Goal: Use online tool/utility: Utilize a website feature to perform a specific function

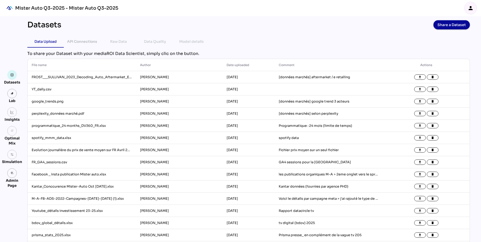
click at [468, 6] on icon "person" at bounding box center [471, 8] width 6 height 6
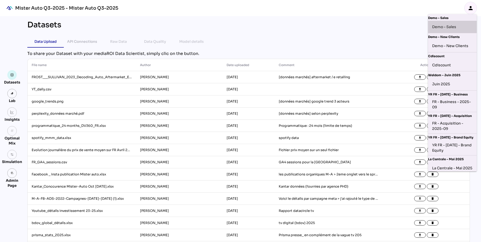
click at [454, 30] on div "Demo - Sales" at bounding box center [452, 27] width 41 height 8
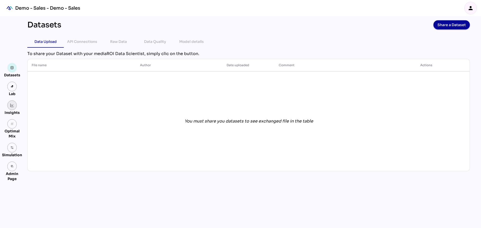
click at [13, 106] on img at bounding box center [12, 105] width 4 height 4
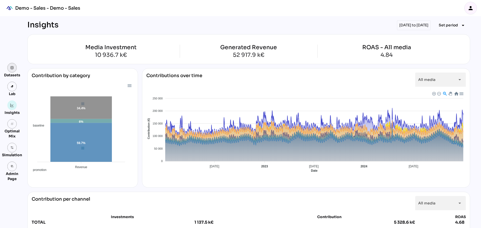
click at [12, 67] on img at bounding box center [12, 68] width 4 height 4
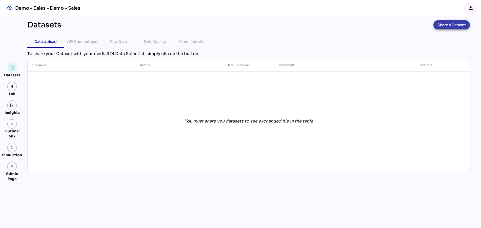
click at [451, 27] on span "Share a Dataset" at bounding box center [451, 24] width 28 height 7
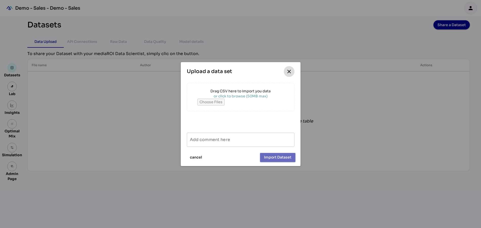
click at [288, 71] on icon "close" at bounding box center [289, 71] width 6 height 6
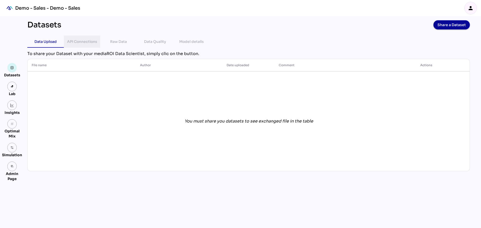
click at [84, 42] on div "API Connections" at bounding box center [82, 41] width 30 height 6
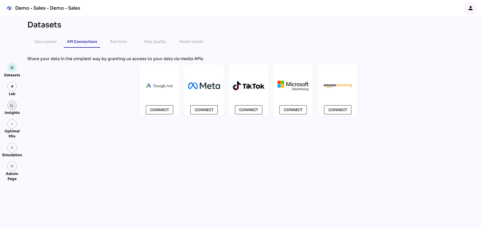
click at [10, 106] on img at bounding box center [12, 105] width 4 height 4
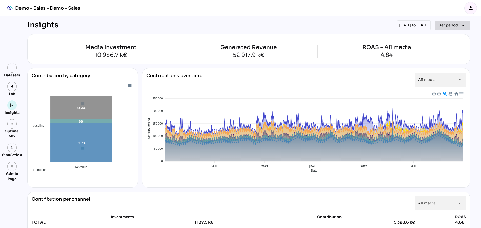
click at [453, 25] on span "Set period" at bounding box center [448, 25] width 19 height 6
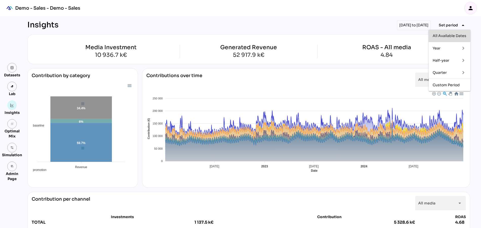
click at [444, 38] on div "All Available Dates" at bounding box center [450, 36] width 34 height 8
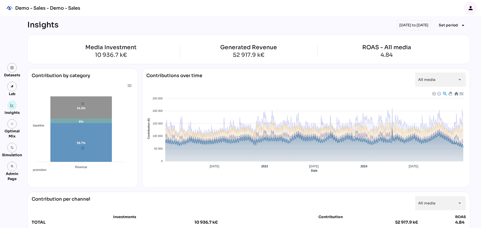
click at [159, 213] on span "Baseline" at bounding box center [151, 215] width 15 height 4
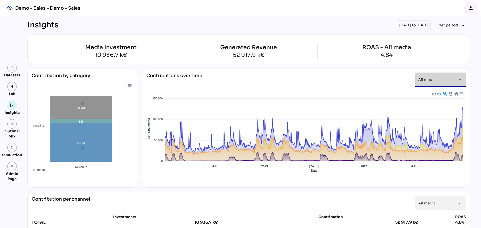
click at [435, 81] on div "All media *********" at bounding box center [435, 79] width 35 height 14
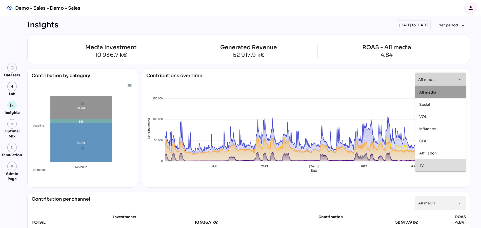
click at [424, 166] on div "TV" at bounding box center [440, 165] width 43 height 4
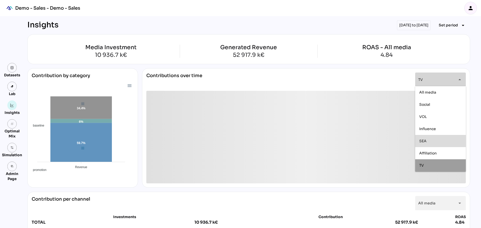
click at [429, 139] on div "SEA" at bounding box center [440, 140] width 43 height 4
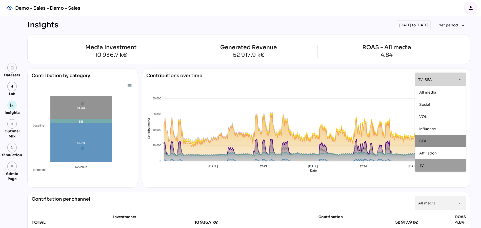
click at [288, 76] on div "Contributions over time TV, SEA ******* arrow_drop_down" at bounding box center [305, 81] width 319 height 18
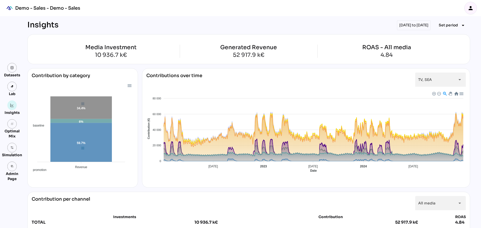
click at [265, 177] on div "M6 promotion TF1 Other TV Google Ads Google Shopping Bing" at bounding box center [305, 195] width 319 height 44
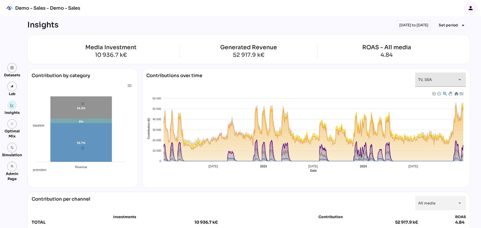
click at [425, 79] on span "TV, SEA" at bounding box center [425, 79] width 14 height 5
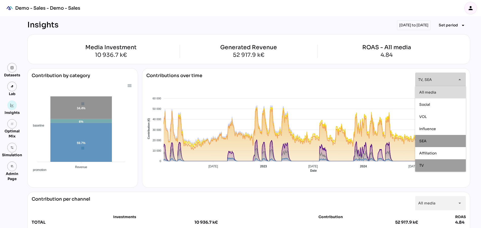
click at [425, 90] on span "All media" at bounding box center [427, 92] width 17 height 5
type input "*********"
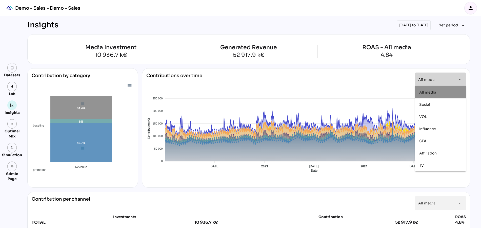
click at [139, 107] on div "Contribution by category baseline promotion media 59.7% 6% 34.4% Revenue Revenu…" at bounding box center [248, 127] width 443 height 119
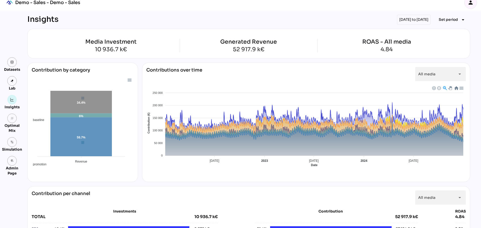
scroll to position [6, 0]
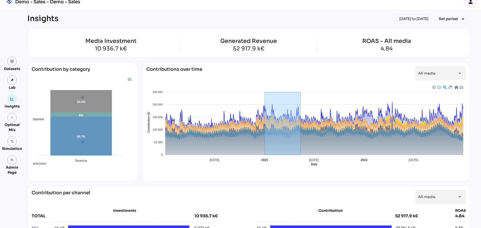
drag, startPoint x: 265, startPoint y: 155, endPoint x: 313, endPoint y: 155, distance: 48.4
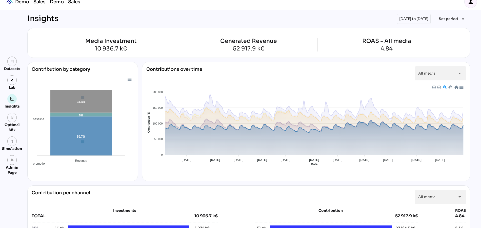
click at [159, 207] on span "Baseline" at bounding box center [151, 209] width 15 height 4
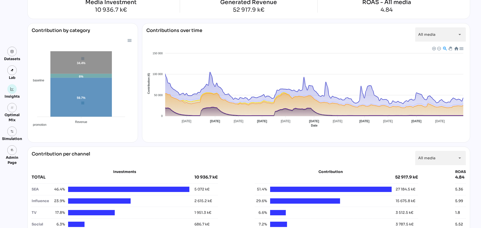
scroll to position [50, 0]
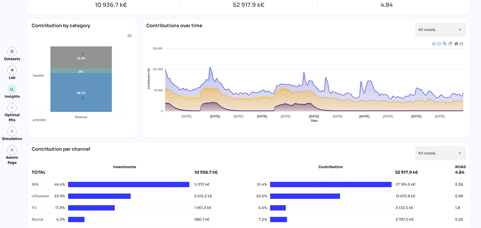
click at [457, 44] on div at bounding box center [456, 43] width 4 height 4
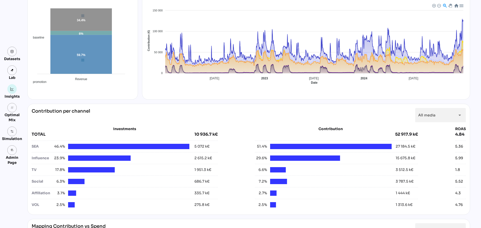
scroll to position [113, 0]
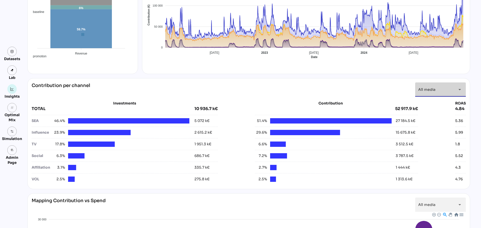
click at [444, 87] on div "All media *********" at bounding box center [435, 89] width 35 height 14
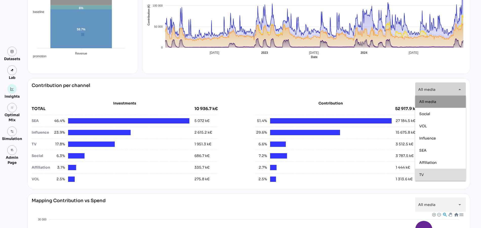
click at [424, 171] on div "TV" at bounding box center [440, 174] width 43 height 8
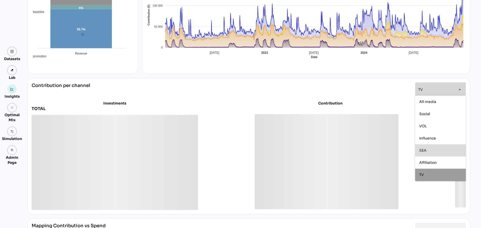
click at [425, 149] on span "SEA" at bounding box center [422, 150] width 7 height 5
click at [428, 114] on span "Social" at bounding box center [424, 113] width 11 height 5
type input "**********"
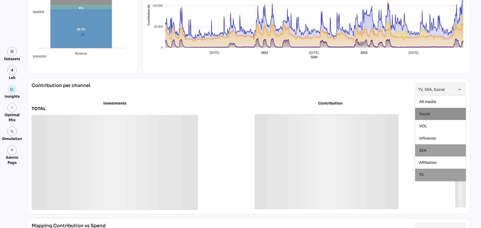
click at [215, 85] on div "**********" at bounding box center [249, 89] width 434 height 14
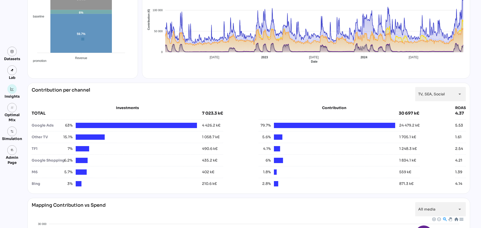
scroll to position [131, 0]
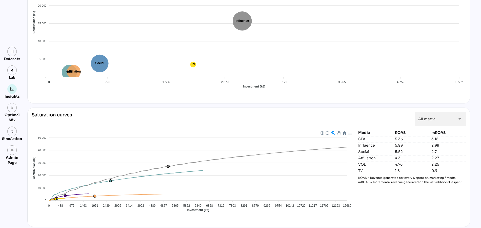
scroll to position [363, 0]
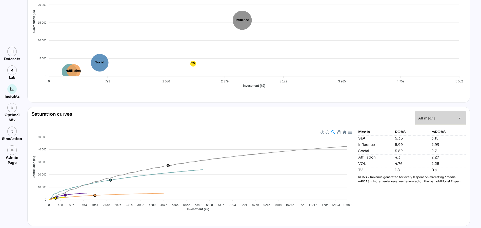
click at [425, 116] on span "All media" at bounding box center [426, 118] width 17 height 5
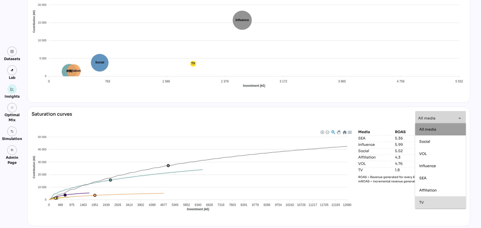
click at [421, 203] on span "TV" at bounding box center [421, 201] width 5 height 5
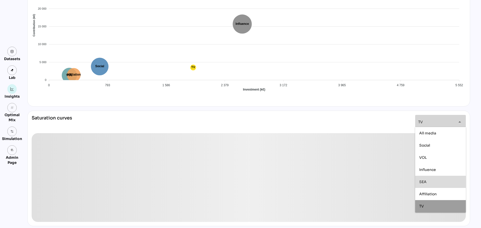
click at [424, 180] on span "SEA" at bounding box center [422, 181] width 7 height 5
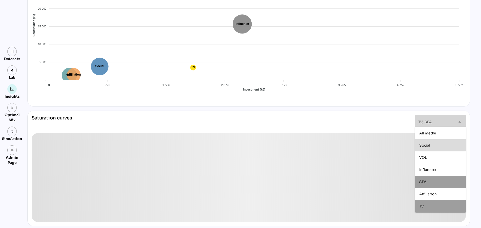
click at [427, 146] on span "Social" at bounding box center [424, 145] width 11 height 5
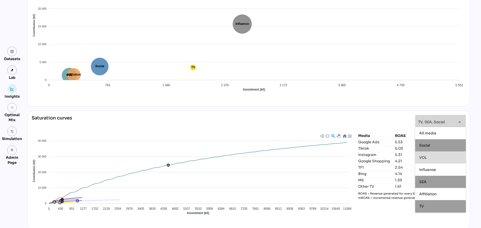
click at [356, 115] on div "**********" at bounding box center [249, 124] width 434 height 18
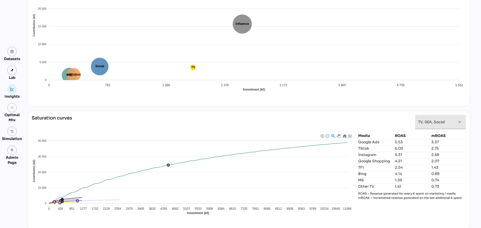
click at [442, 122] on span "TV, SEA, Social" at bounding box center [431, 121] width 27 height 5
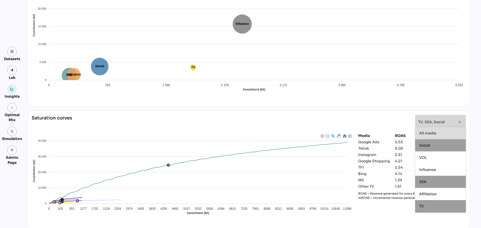
click at [436, 132] on div "All media" at bounding box center [440, 133] width 43 height 4
type input "*********"
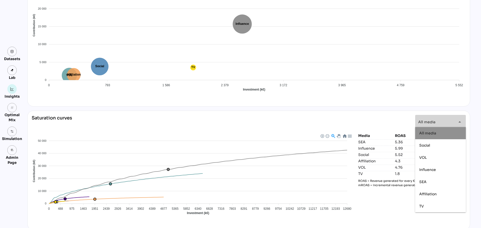
click at [341, 115] on div "Saturation curves All media ********* arrow_drop_down" at bounding box center [249, 124] width 434 height 18
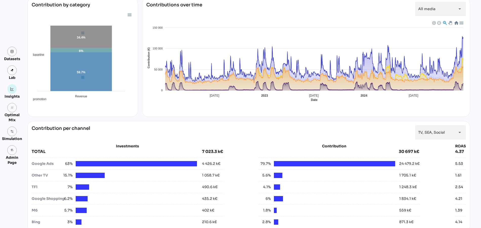
scroll to position [63, 0]
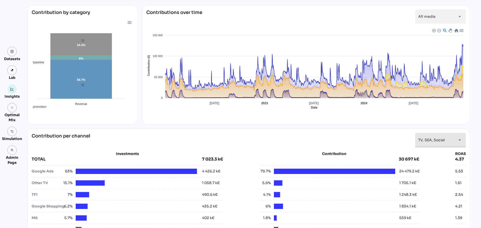
click at [433, 137] on span "TV, SEA, Social" at bounding box center [431, 139] width 27 height 5
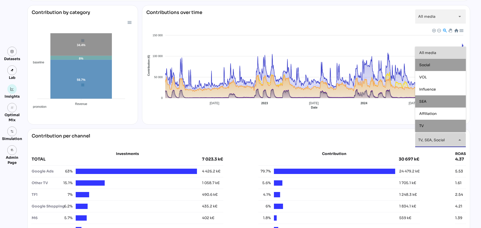
click at [434, 50] on div "All media" at bounding box center [440, 53] width 43 height 8
type input "*********"
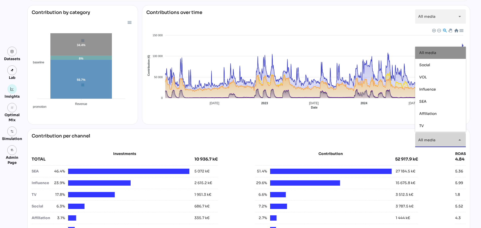
click at [321, 133] on div "Contribution per channel All media ********* arrow_drop_down" at bounding box center [249, 140] width 434 height 14
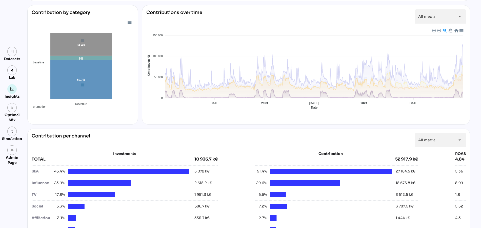
click at [162, 194] on span "Promotion" at bounding box center [153, 196] width 18 height 4
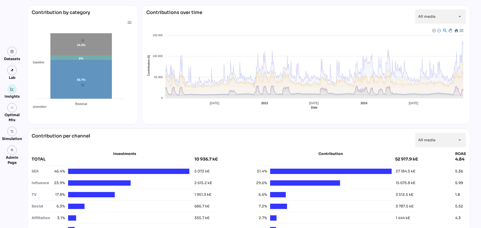
click at [159, 150] on span "Baseline" at bounding box center [151, 152] width 15 height 4
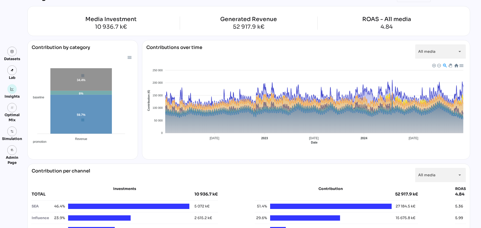
scroll to position [0, 0]
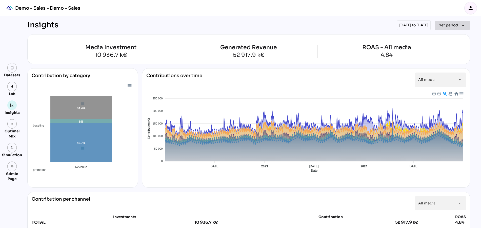
click at [445, 25] on span "Set period" at bounding box center [448, 25] width 19 height 6
click at [442, 48] on div "Year" at bounding box center [445, 48] width 24 height 4
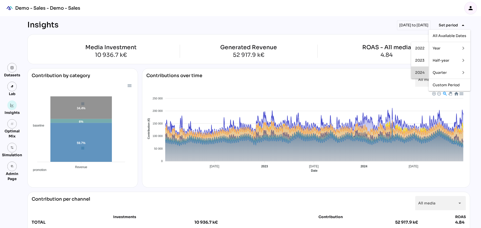
click at [417, 73] on div "2024" at bounding box center [419, 72] width 9 height 4
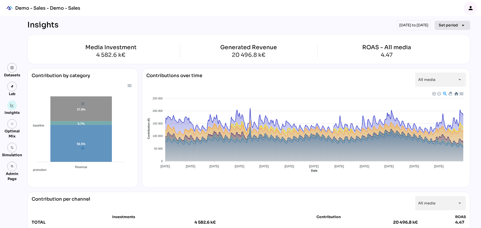
click at [448, 24] on span "Set period" at bounding box center [448, 25] width 19 height 6
click at [436, 70] on div "Quarter" at bounding box center [445, 72] width 24 height 4
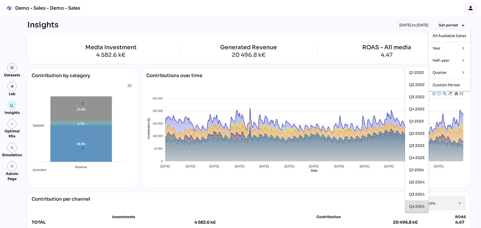
click at [414, 204] on div "Q4 2024" at bounding box center [416, 206] width 15 height 4
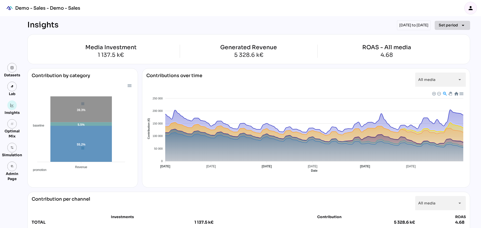
click at [452, 23] on span "Set period" at bounding box center [448, 25] width 19 height 6
click at [445, 84] on div "Custom Period" at bounding box center [450, 85] width 34 height 4
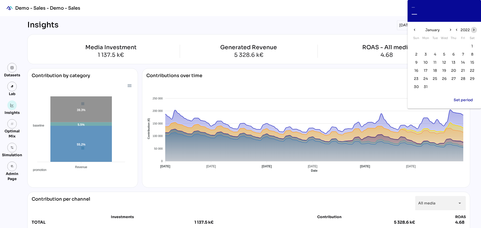
click at [474, 29] on icon "chevron_right" at bounding box center [474, 30] width 4 height 4
click at [451, 31] on icon "chevron_right" at bounding box center [450, 30] width 4 height 4
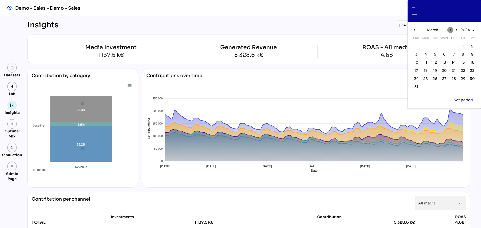
click at [451, 31] on icon "chevron_right" at bounding box center [450, 30] width 4 height 4
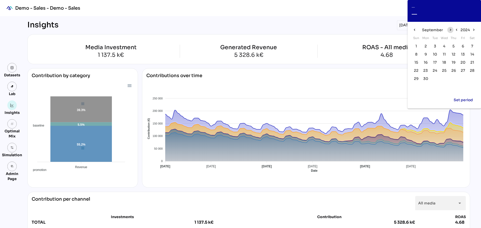
click at [451, 31] on icon "chevron_right" at bounding box center [450, 30] width 4 height 4
click at [415, 54] on span "6" at bounding box center [416, 54] width 6 height 6
click at [472, 72] on span "26" at bounding box center [472, 71] width 5 height 6
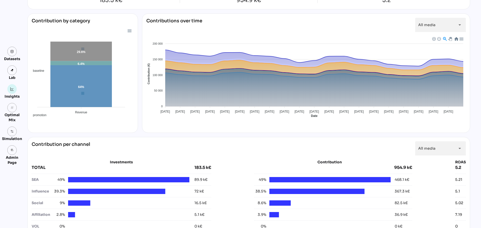
scroll to position [55, 0]
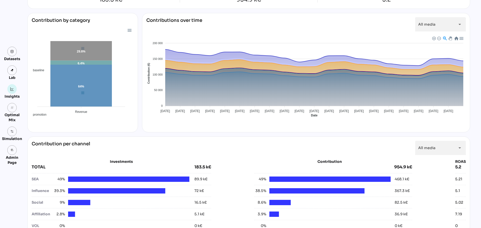
scroll to position [0, 0]
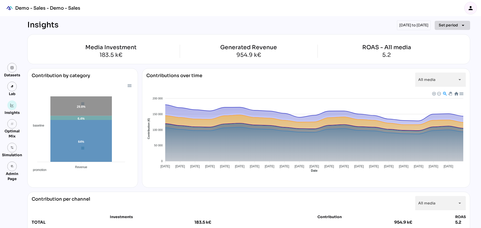
click at [448, 24] on span "Set period" at bounding box center [448, 25] width 19 height 6
click at [442, 72] on div "Quarter" at bounding box center [445, 72] width 24 height 4
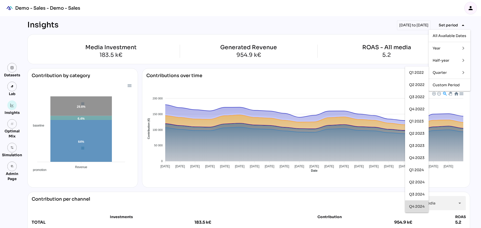
click at [415, 203] on div "Q4 2024" at bounding box center [416, 206] width 15 height 8
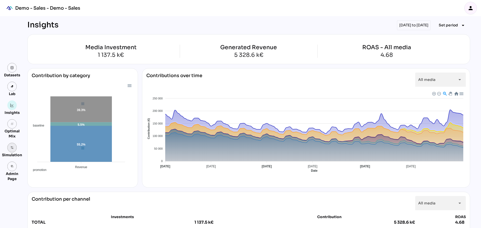
click at [9, 149] on link at bounding box center [12, 148] width 10 height 10
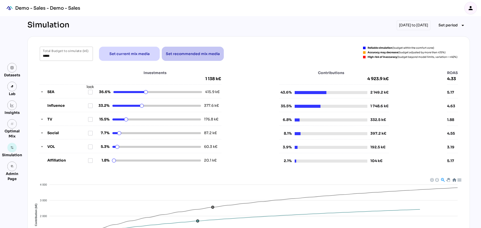
click at [188, 54] on span "Set recommended mix media" at bounding box center [193, 54] width 54 height 6
click at [41, 90] on icon "button" at bounding box center [42, 92] width 4 height 4
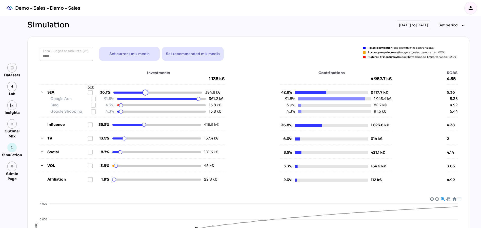
drag, startPoint x: 151, startPoint y: 92, endPoint x: 146, endPoint y: 92, distance: 5.1
click at [146, 92] on html "Demo - Sales - Demo - Sales person Datasets Lab Insights grain Optimal Mix Simu…" at bounding box center [240, 175] width 481 height 350
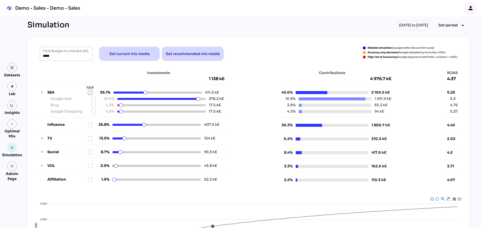
click at [89, 92] on icon at bounding box center [90, 92] width 4 height 4
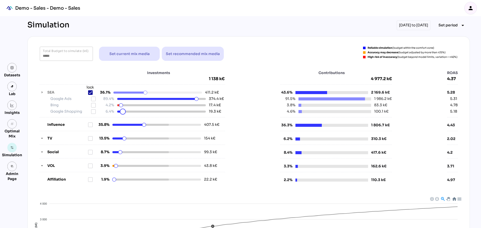
click at [123, 112] on html "Demo - Sales - Demo - Sales person Datasets Lab Insights grain Optimal Mix Simu…" at bounding box center [240, 175] width 481 height 350
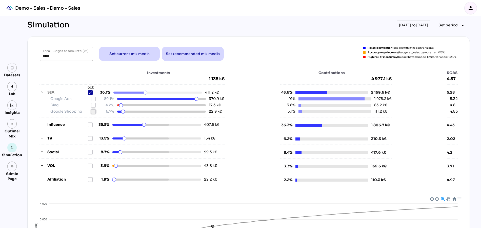
click at [95, 112] on icon at bounding box center [93, 111] width 4 height 4
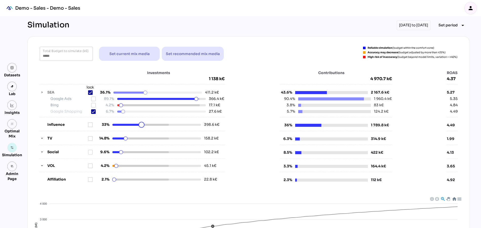
drag, startPoint x: 145, startPoint y: 124, endPoint x: 142, endPoint y: 125, distance: 3.3
click at [142, 125] on html "Demo - Sales - Demo - Sales person Datasets Lab Insights grain Optimal Mix Simu…" at bounding box center [240, 175] width 481 height 350
click at [89, 123] on icon at bounding box center [90, 125] width 4 height 4
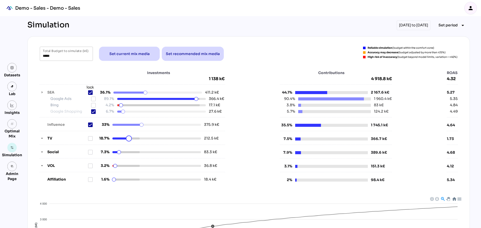
drag, startPoint x: 126, startPoint y: 137, endPoint x: 129, endPoint y: 138, distance: 3.3
click at [129, 138] on html "Demo - Sales - Demo - Sales person Datasets Lab Insights grain Optimal Mix Simu…" at bounding box center [240, 175] width 481 height 350
click at [41, 137] on icon "button" at bounding box center [42, 138] width 4 height 4
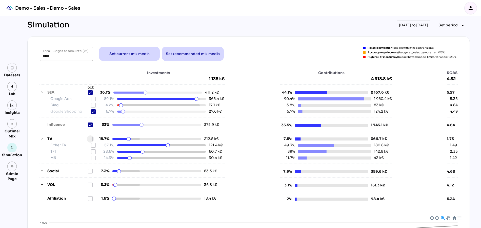
click at [91, 137] on icon at bounding box center [90, 139] width 4 height 4
drag, startPoint x: 142, startPoint y: 151, endPoint x: 145, endPoint y: 151, distance: 3.3
click at [145, 151] on html "Demo - Sales - Demo - Sales person Datasets Lab Insights grain Optimal Mix Simu…" at bounding box center [240, 184] width 481 height 369
click at [95, 150] on icon at bounding box center [93, 151] width 4 height 4
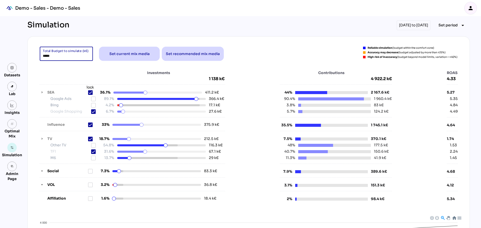
drag, startPoint x: 53, startPoint y: 55, endPoint x: 36, endPoint y: 55, distance: 17.7
click at [36, 55] on div "***** Total Budget to simulate (k€) Set current mix media Set recommended mix m…" at bounding box center [249, 54] width 430 height 14
click at [55, 73] on div "Investments 1 138 k€" at bounding box center [132, 75] width 186 height 11
drag, startPoint x: 45, startPoint y: 55, endPoint x: 54, endPoint y: 55, distance: 8.9
click at [54, 55] on input "*****" at bounding box center [66, 54] width 47 height 14
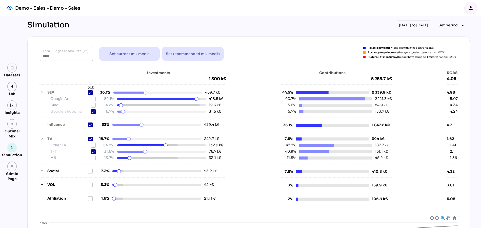
click at [65, 75] on div "Investments 1 300 k€" at bounding box center [132, 75] width 187 height 11
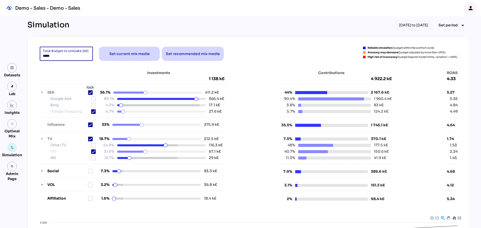
drag, startPoint x: 53, startPoint y: 57, endPoint x: 35, endPoint y: 57, distance: 18.0
click at [35, 57] on div "***** Total Budget to simulate (k€) Set current mix media Set recommended mix m…" at bounding box center [249, 54] width 430 height 14
type input "*****"
click at [52, 75] on div "Investments 1 138 k€" at bounding box center [132, 75] width 186 height 11
